Goal: Check status

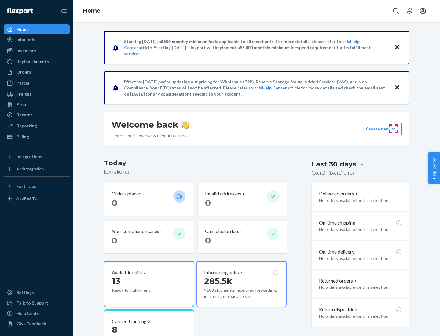
click at [393, 129] on button "Create new Create new inbound Create new order Create new product" at bounding box center [380, 129] width 41 height 12
click at [25, 40] on div "Inbounds" at bounding box center [25, 40] width 19 height 6
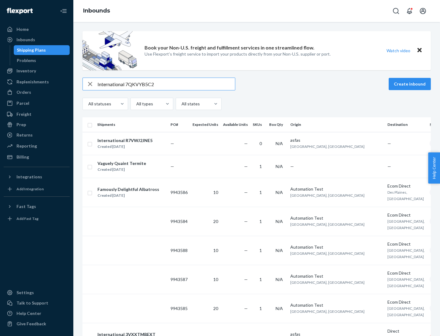
type input "International 7QKVYB5C29"
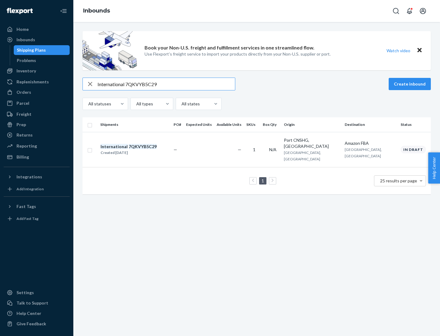
click at [139, 150] on div "Created [DATE]" at bounding box center [128, 153] width 56 height 6
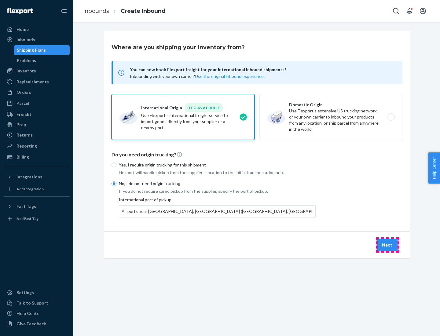
click at [387, 245] on button "Next" at bounding box center [387, 245] width 21 height 12
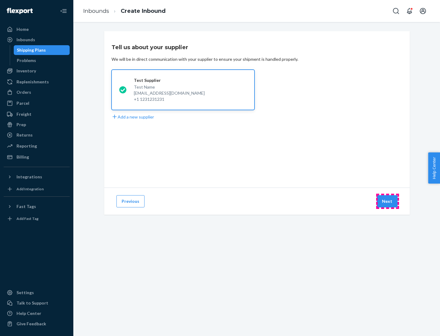
click at [387, 201] on button "Next" at bounding box center [387, 201] width 21 height 12
